Goal: Information Seeking & Learning: Learn about a topic

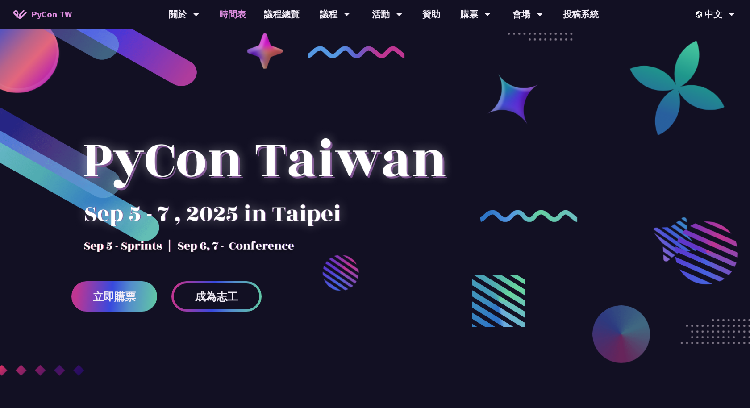
click at [239, 17] on link "時間表" at bounding box center [232, 14] width 45 height 29
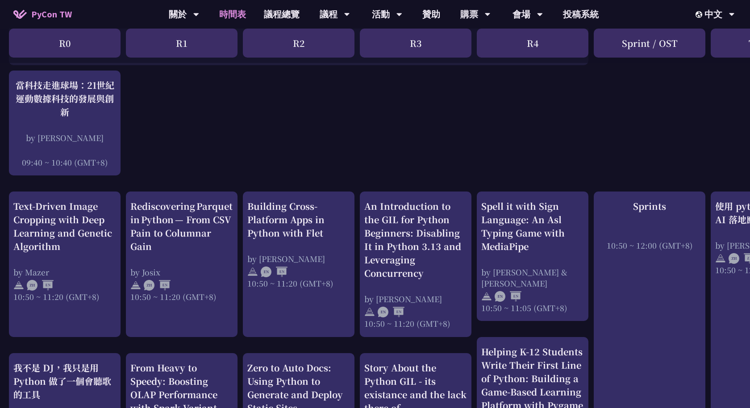
scroll to position [185, 0]
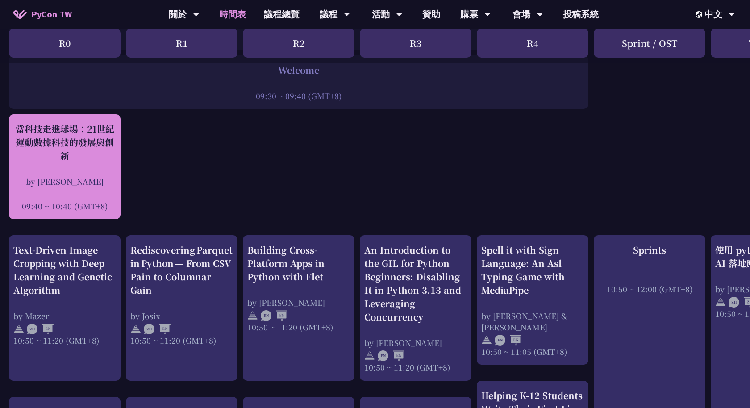
click at [82, 151] on div "當科技走進球場：21世紀運動數據科技的發展與創新" at bounding box center [64, 142] width 103 height 40
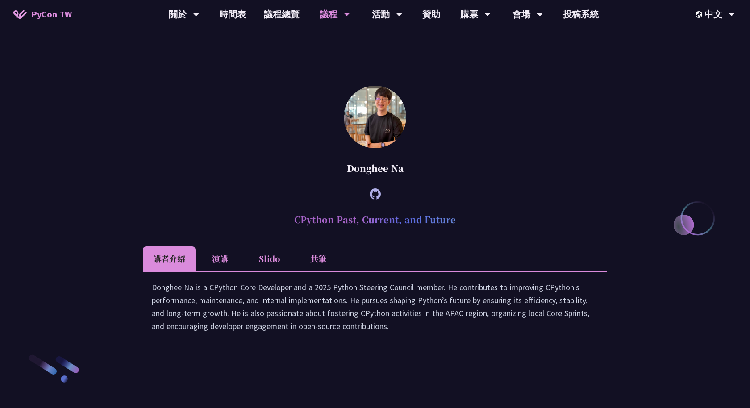
scroll to position [1158, 0]
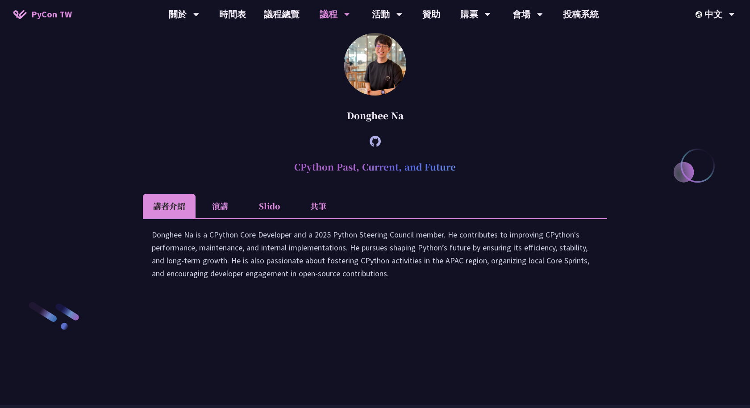
click at [316, 218] on li "共筆" at bounding box center [318, 206] width 49 height 25
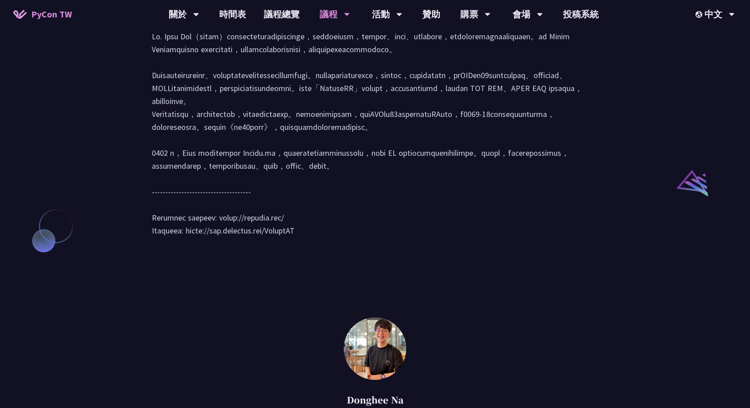
scroll to position [404, 0]
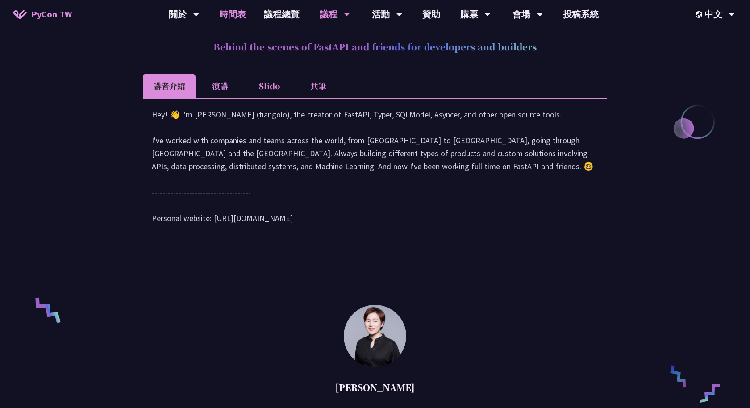
click at [233, 15] on link "時間表" at bounding box center [232, 14] width 45 height 29
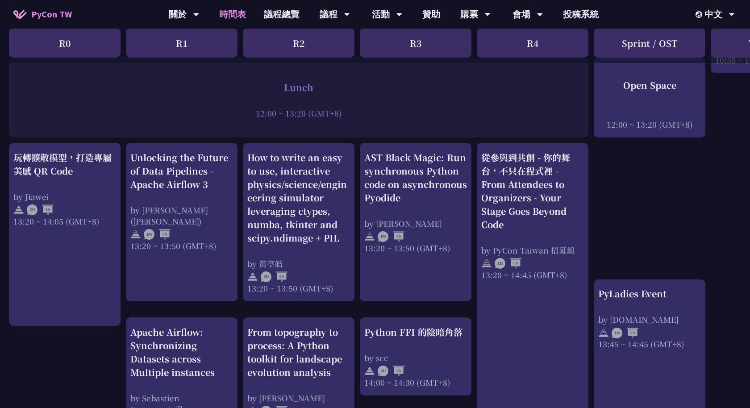
scroll to position [670, 0]
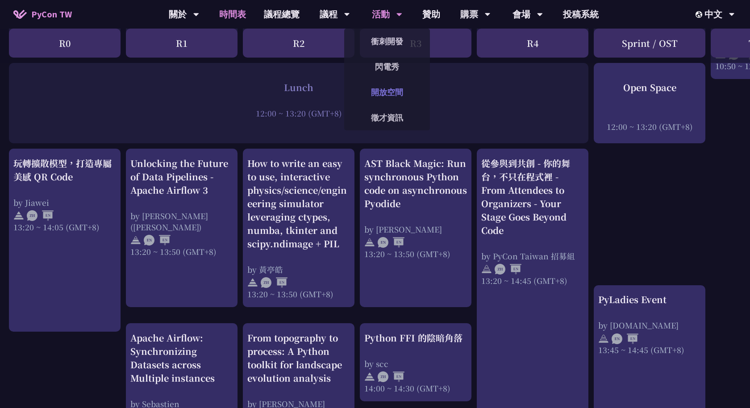
click at [381, 95] on link "開放空間" at bounding box center [387, 92] width 86 height 21
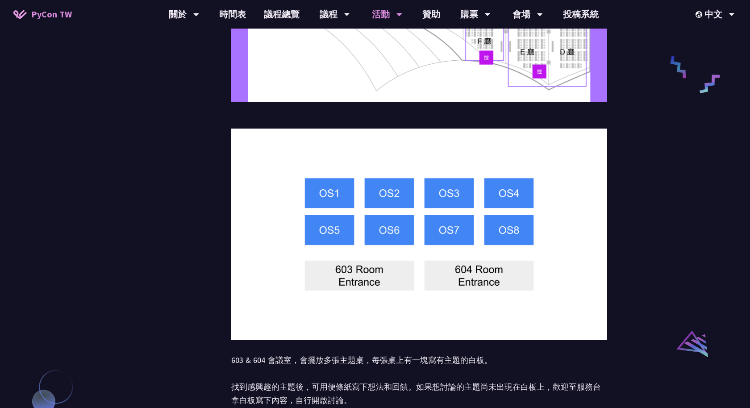
scroll to position [446, 0]
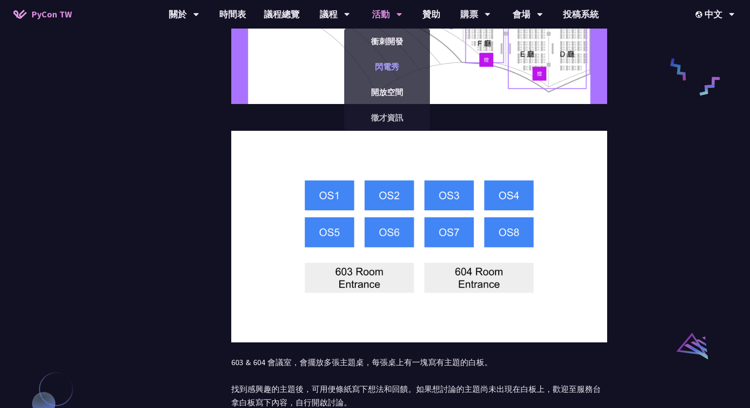
click at [389, 65] on link "閃電秀" at bounding box center [387, 66] width 86 height 21
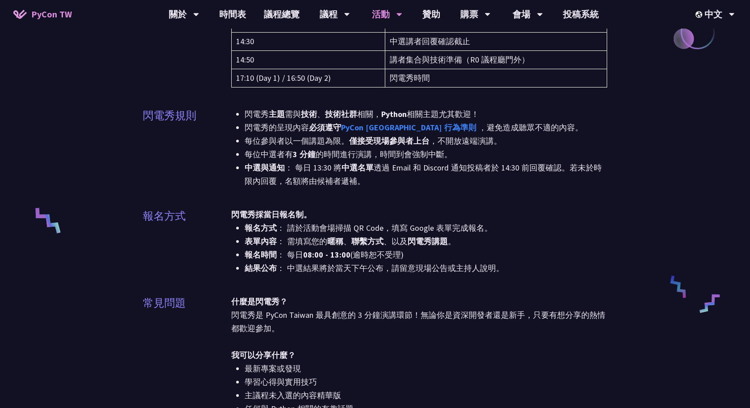
scroll to position [199, 0]
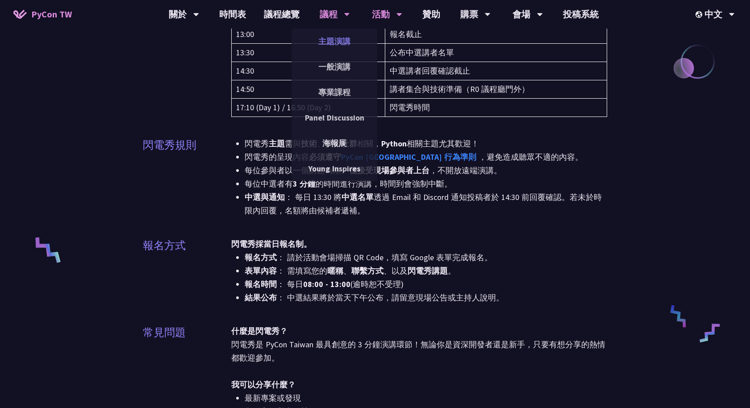
click at [335, 37] on link "主題演講" at bounding box center [335, 41] width 86 height 21
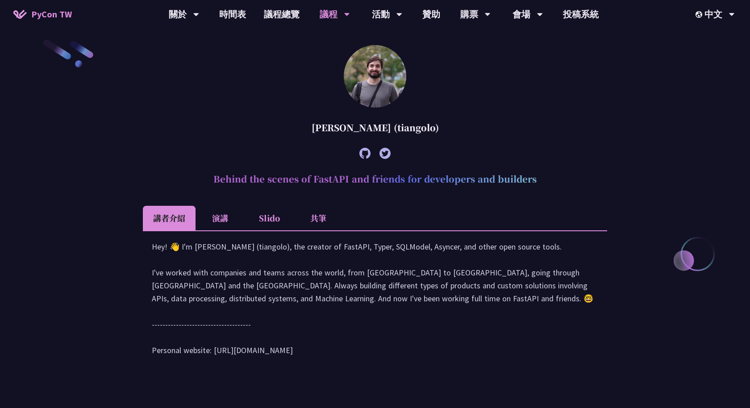
scroll to position [101, 0]
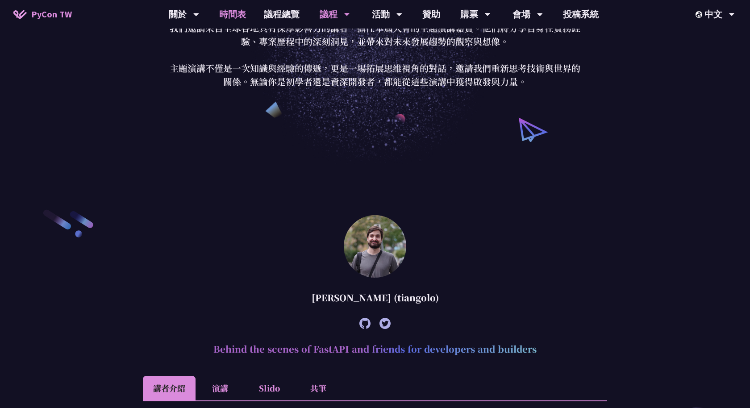
click at [235, 10] on link "時間表" at bounding box center [232, 14] width 45 height 29
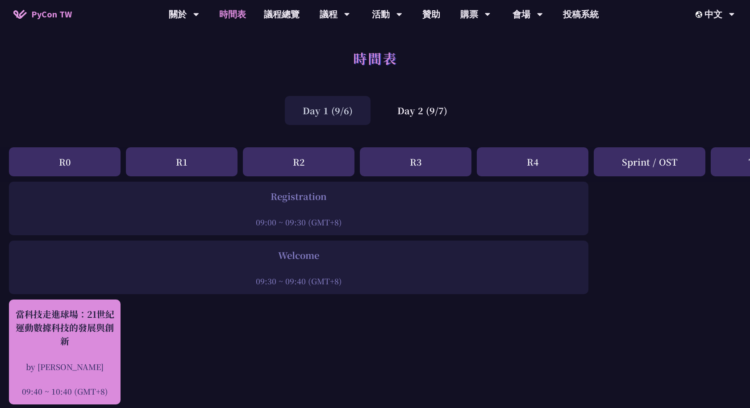
click at [88, 342] on div "當科技走進球場：21世紀運動數據科技的發展與創新" at bounding box center [64, 328] width 103 height 40
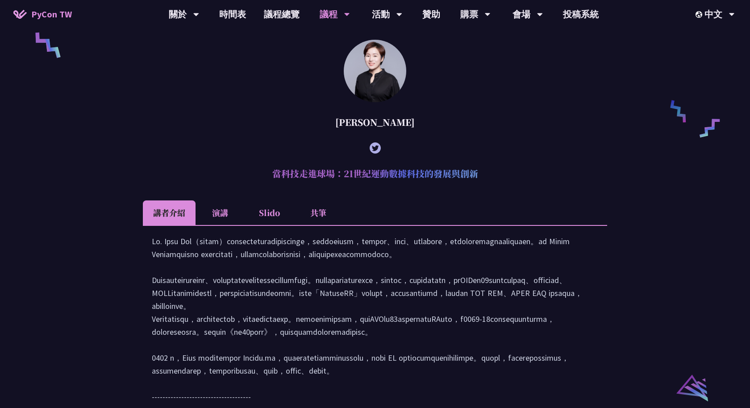
scroll to position [678, 0]
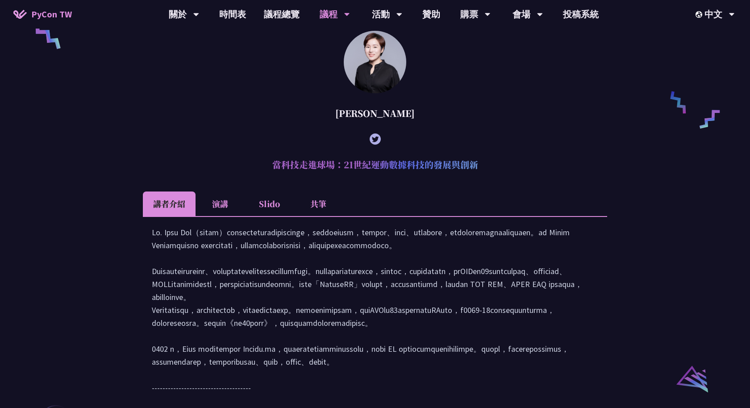
click at [317, 216] on li "共筆" at bounding box center [318, 204] width 49 height 25
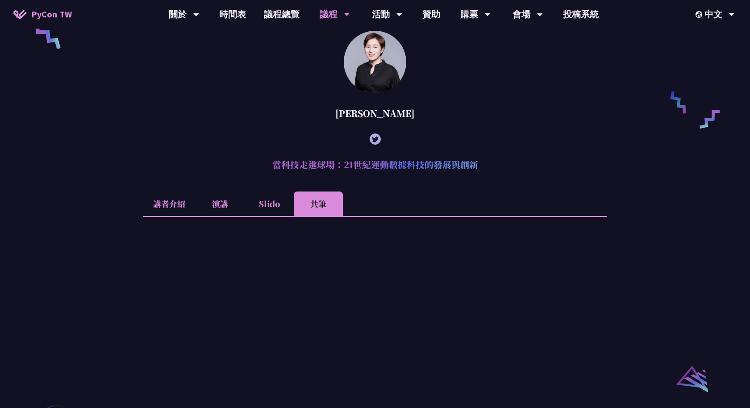
click at [271, 216] on li "Slido" at bounding box center [269, 204] width 49 height 25
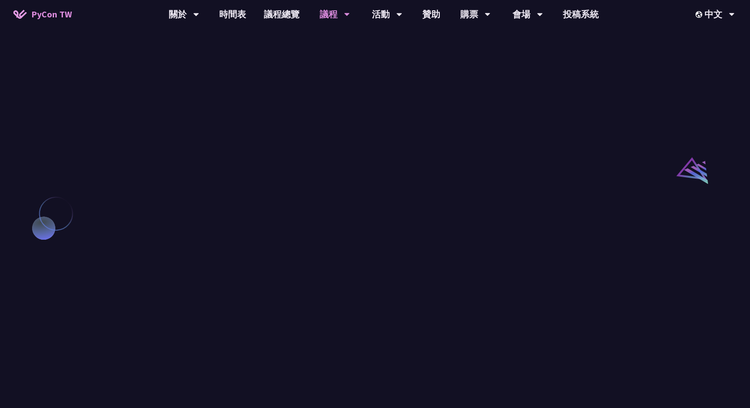
scroll to position [887, 0]
click at [238, 17] on link "時間表" at bounding box center [232, 14] width 45 height 29
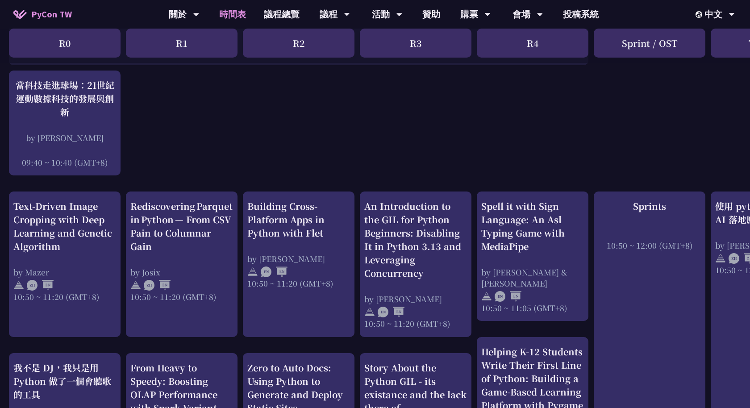
scroll to position [233, 0]
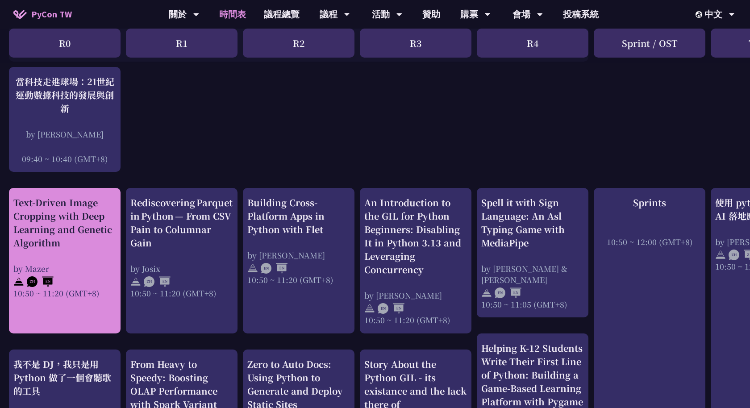
click at [52, 217] on div "Text-Driven Image Cropping with Deep Learning and Genetic Algorithm" at bounding box center [64, 223] width 103 height 54
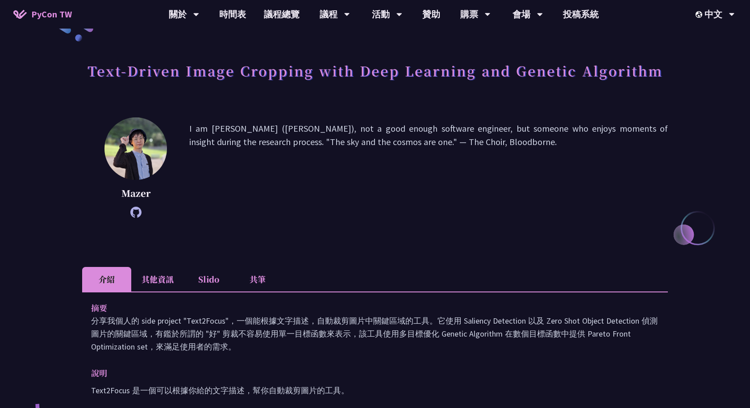
click at [235, 227] on div "Mazer I am Mazer (Ting-Yu Chen), not a good enough software engineer, but someo…" at bounding box center [375, 180] width 586 height 127
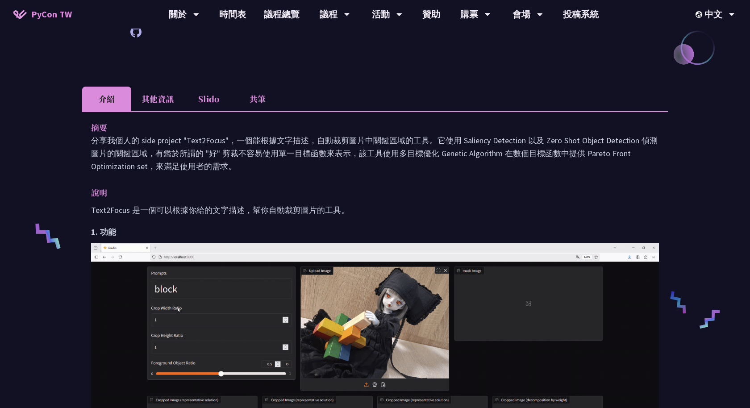
scroll to position [222, 0]
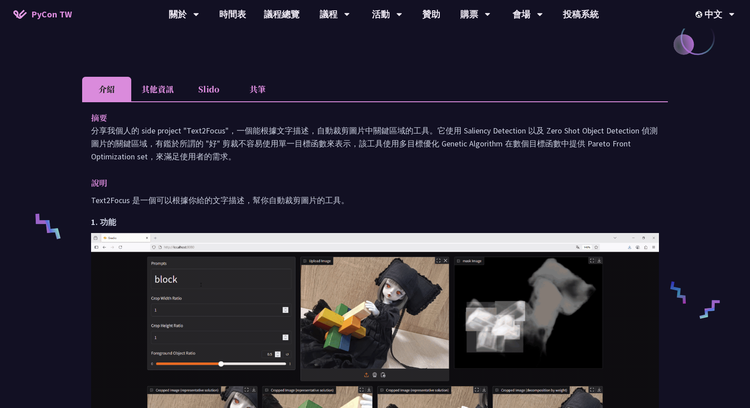
click at [209, 78] on li "Slido" at bounding box center [208, 89] width 49 height 25
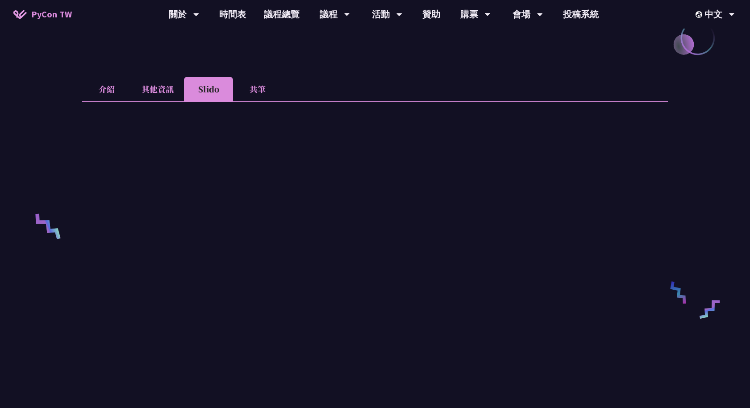
click at [253, 95] on li "共筆" at bounding box center [257, 89] width 49 height 25
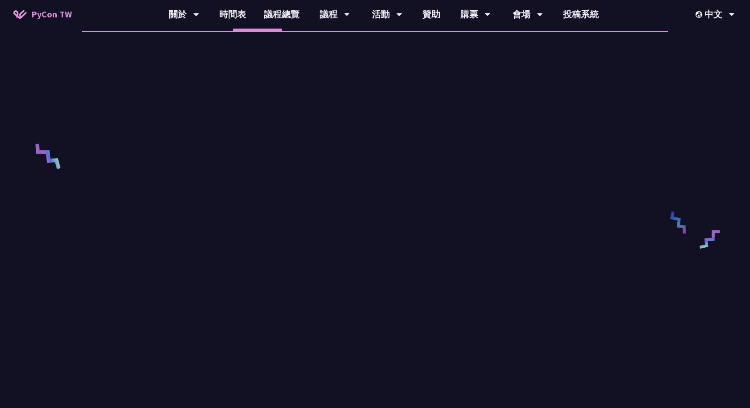
scroll to position [305, 0]
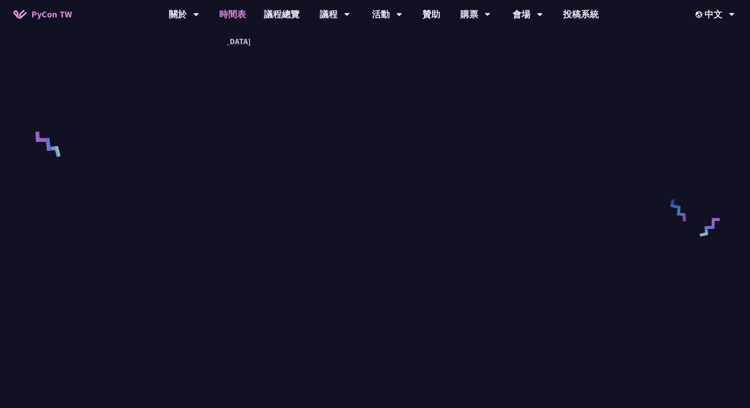
click at [240, 13] on link "時間表" at bounding box center [232, 14] width 45 height 29
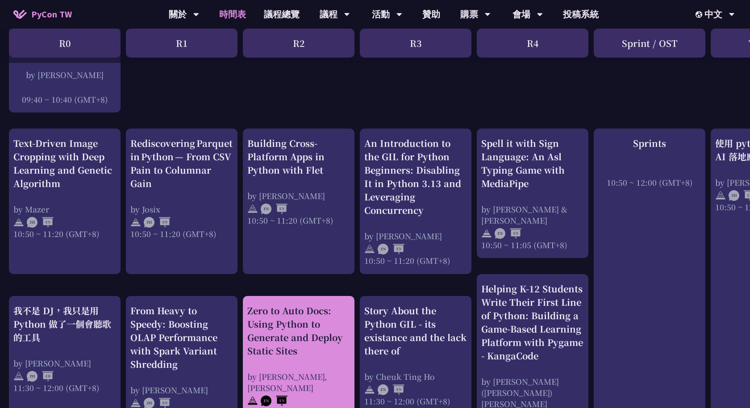
scroll to position [289, 0]
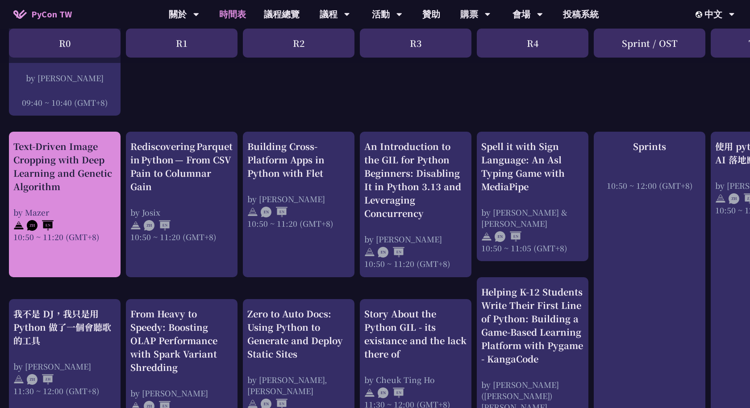
click at [53, 182] on div "Text-Driven Image Cropping with Deep Learning and Genetic Algorithm" at bounding box center [64, 167] width 103 height 54
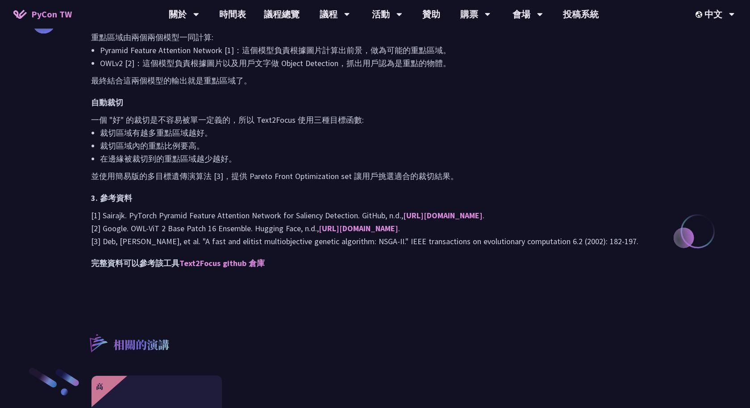
scroll to position [861, 0]
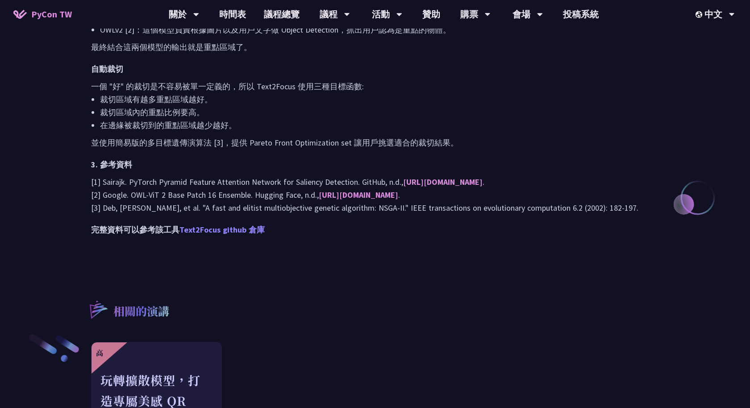
click at [221, 235] on link "Text2Focus github 倉庫" at bounding box center [222, 230] width 85 height 10
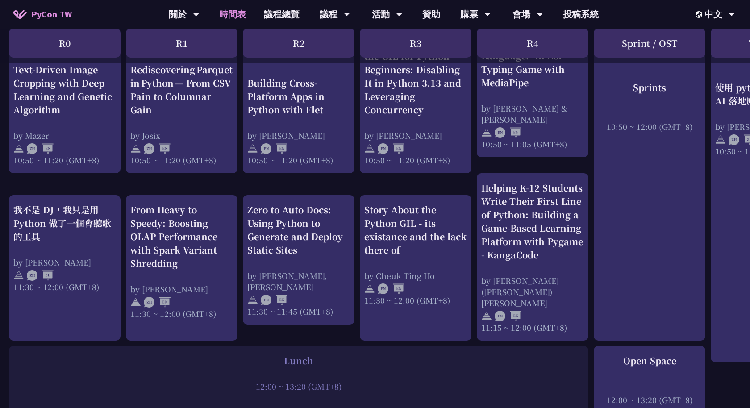
scroll to position [401, 0]
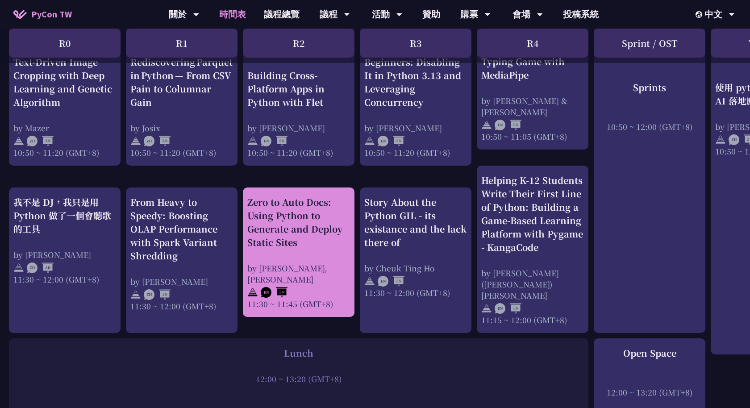
click at [297, 212] on div "Zero to Auto Docs: Using Python to Generate and Deploy Static Sites" at bounding box center [298, 223] width 103 height 54
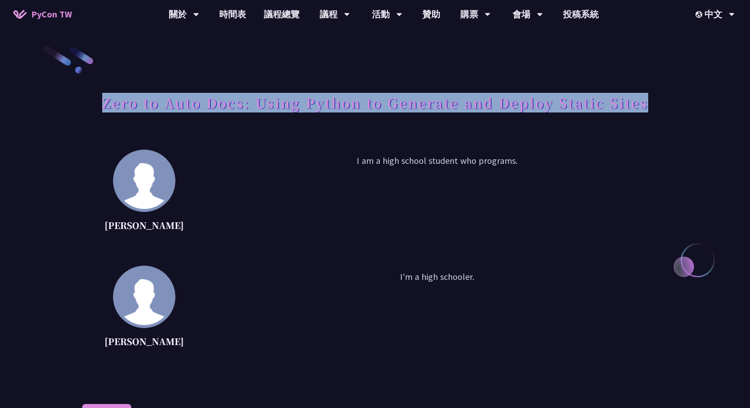
drag, startPoint x: 100, startPoint y: 103, endPoint x: 639, endPoint y: 113, distance: 539.1
click at [639, 113] on div "Zero to Auto Docs: Using Python to Generate and Deploy Static Sites" at bounding box center [375, 112] width 586 height 47
copy h1 "Zero to Auto Docs: Using Python to Generate and Deploy Static Sites"
click at [242, 14] on link "時間表" at bounding box center [232, 14] width 45 height 29
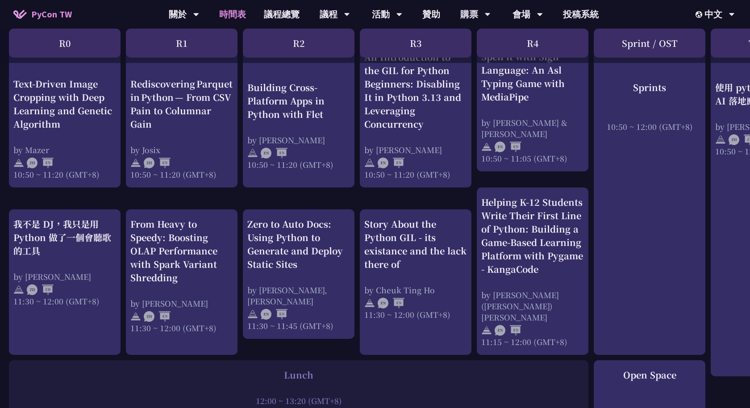
scroll to position [380, 0]
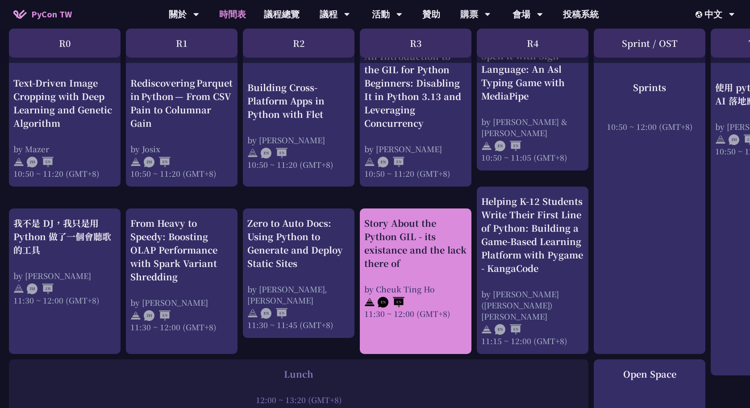
click at [400, 270] on div "Story About the Python GIL - its existance and the lack there of by Cheuk Ting …" at bounding box center [415, 268] width 103 height 103
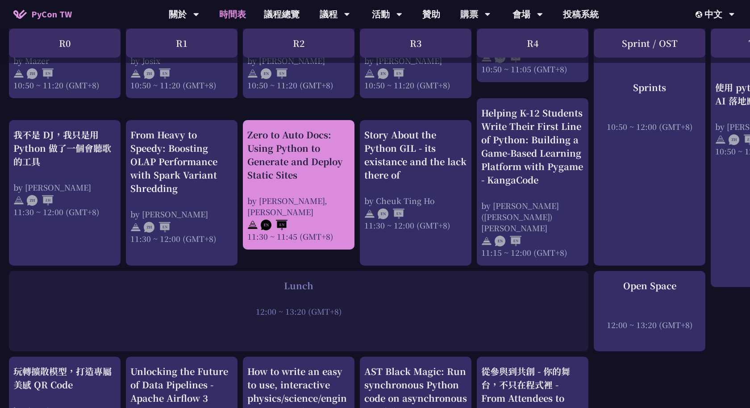
scroll to position [461, 0]
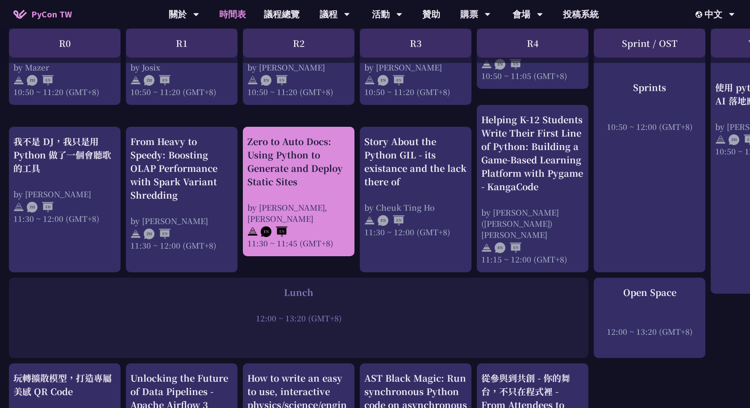
click at [317, 168] on div "Zero to Auto Docs: Using Python to Generate and Deploy Static Sites" at bounding box center [298, 162] width 103 height 54
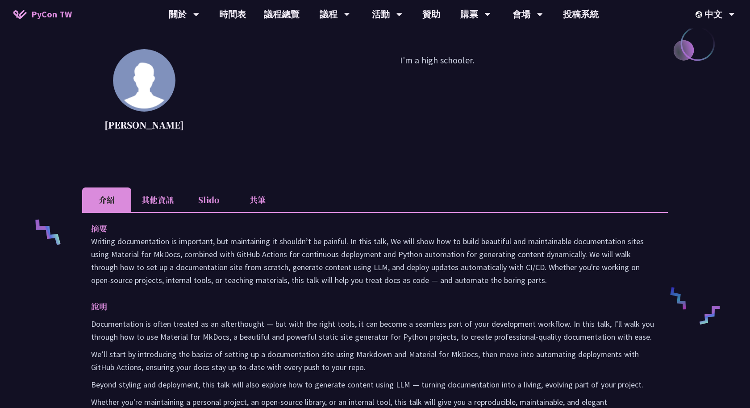
scroll to position [155, 0]
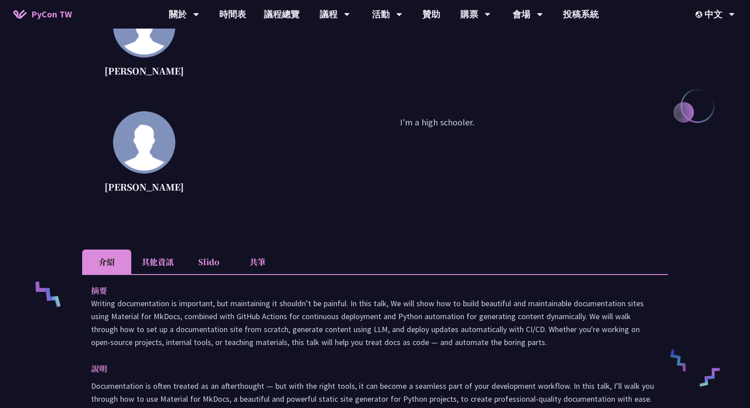
click at [161, 257] on li "其他資訊" at bounding box center [157, 262] width 53 height 25
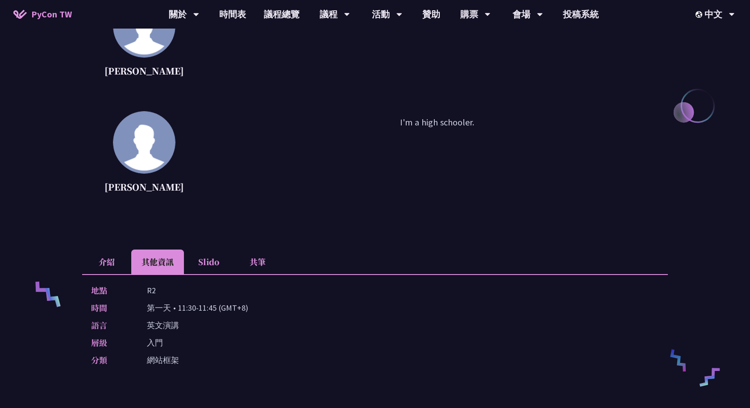
click at [201, 260] on li "Slido" at bounding box center [208, 262] width 49 height 25
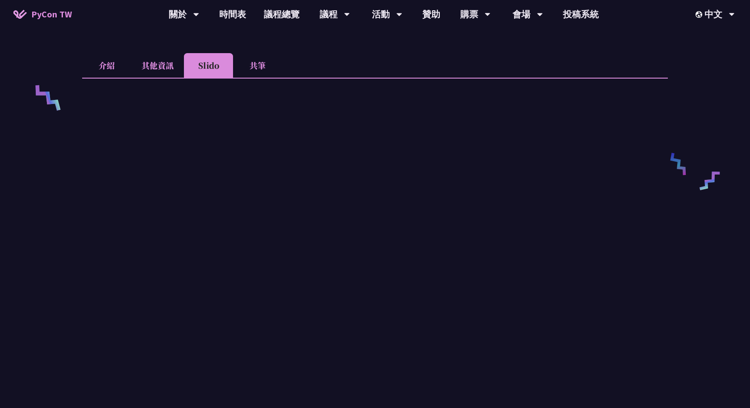
scroll to position [367, 0]
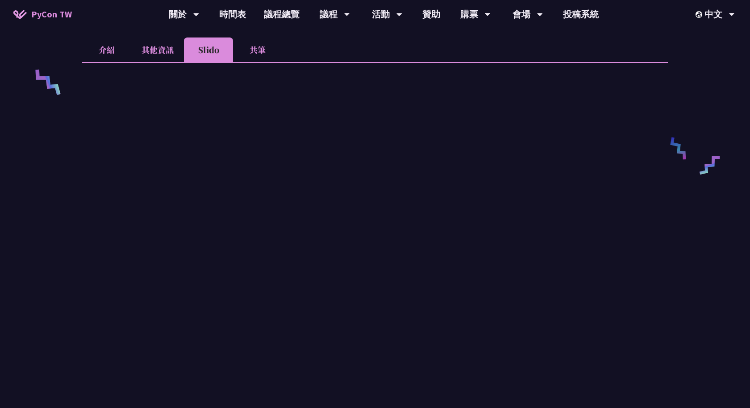
click at [263, 57] on li "共筆" at bounding box center [257, 50] width 49 height 25
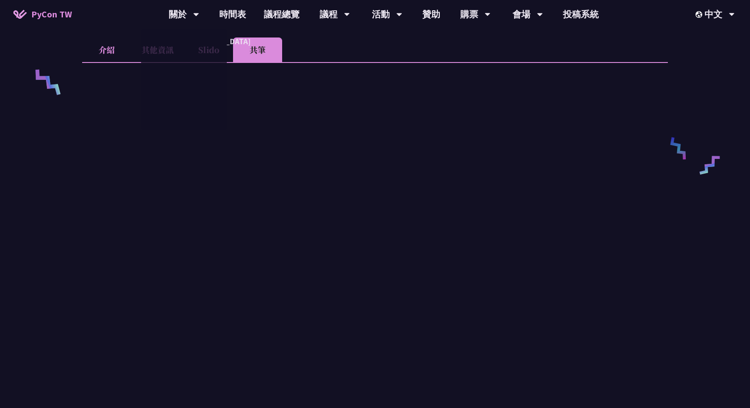
click at [119, 46] on li "介紹" at bounding box center [106, 50] width 49 height 25
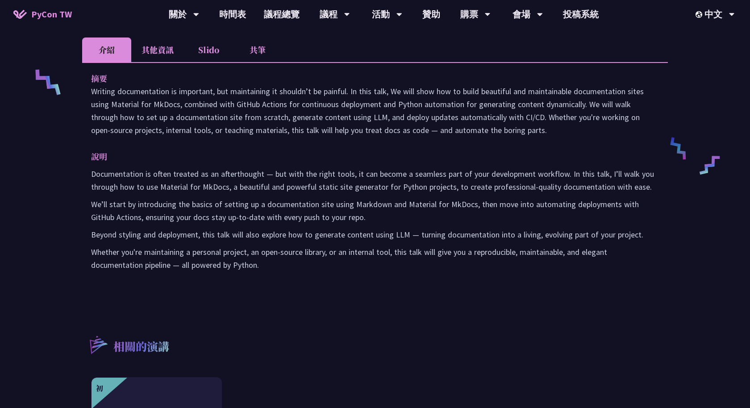
scroll to position [0, 0]
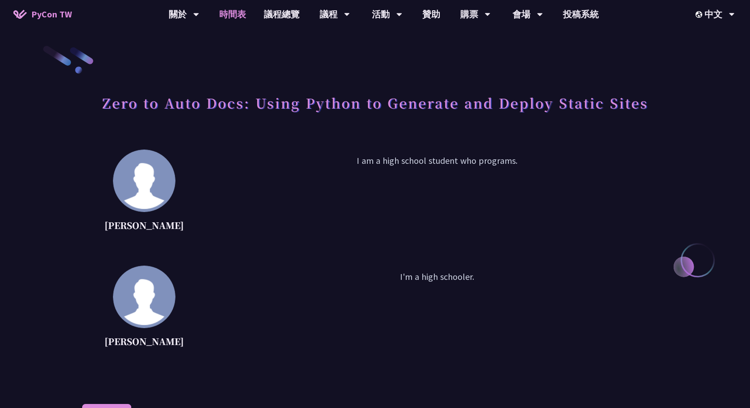
click at [234, 15] on link "時間表" at bounding box center [232, 14] width 45 height 29
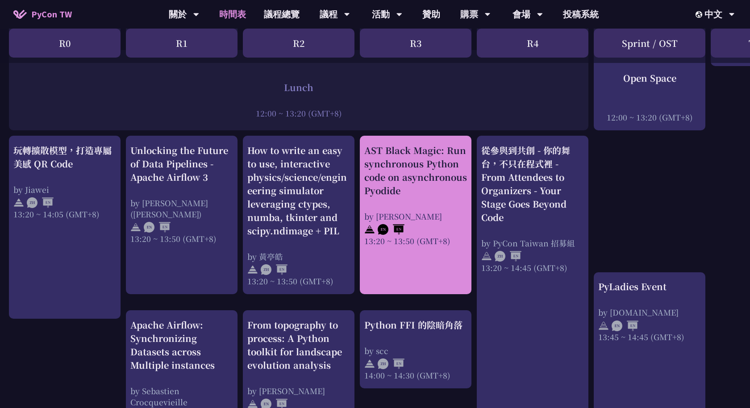
scroll to position [693, 0]
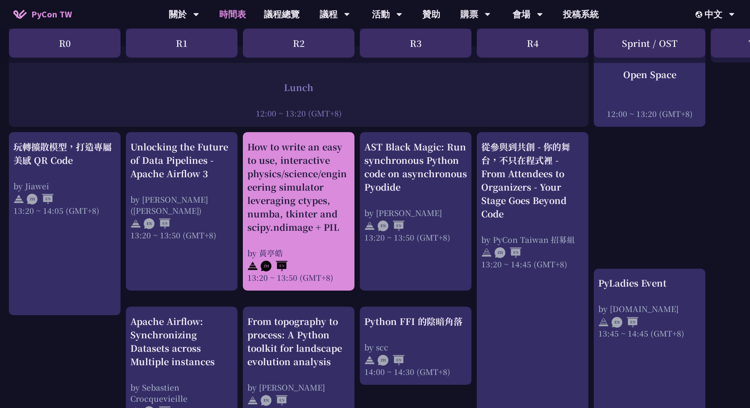
click at [295, 193] on div "How to write an easy to use, interactive physics/science/engineering simulator …" at bounding box center [298, 187] width 103 height 94
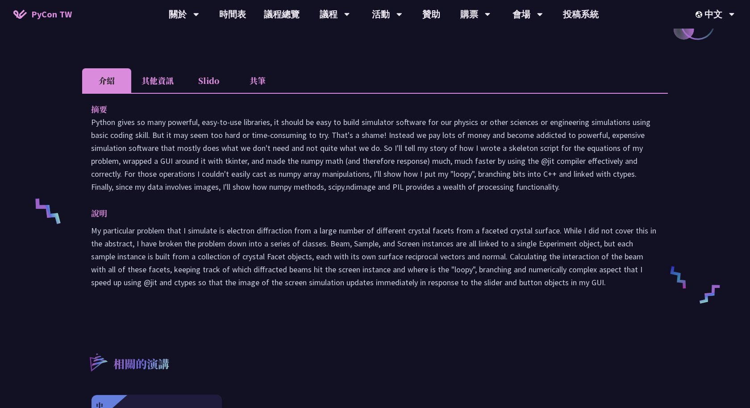
scroll to position [237, 0]
click at [153, 75] on li "其他資訊" at bounding box center [157, 81] width 53 height 25
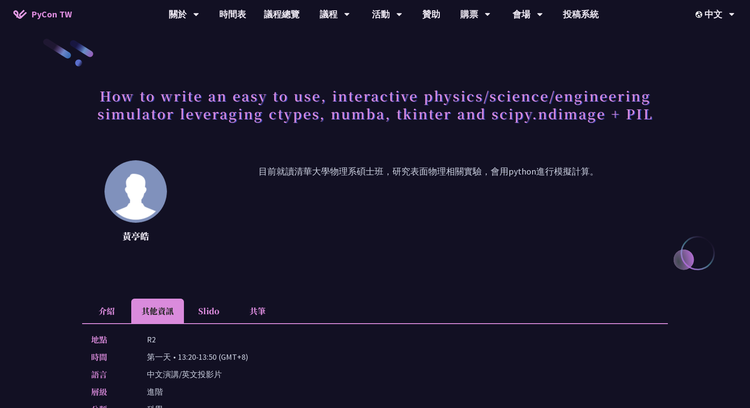
scroll to position [0, 0]
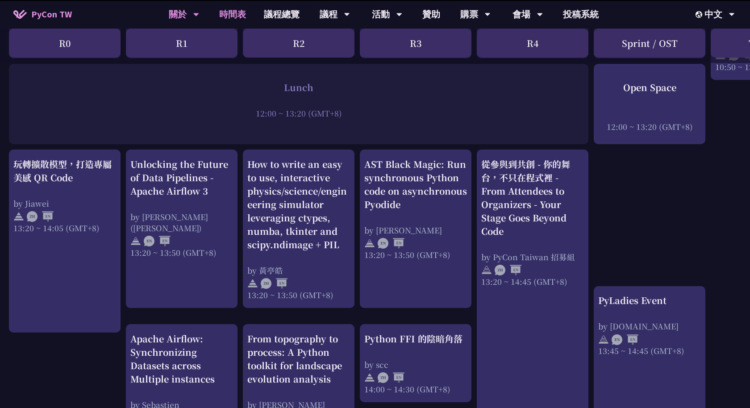
scroll to position [693, 0]
